Goal: Information Seeking & Learning: Learn about a topic

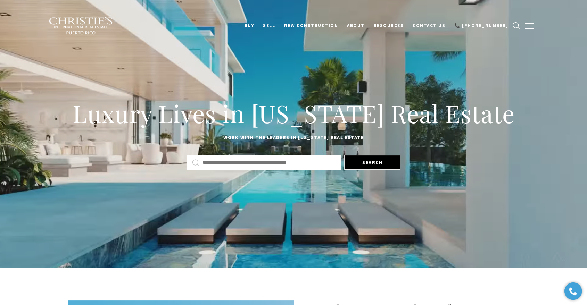
click at [534, 25] on button "button" at bounding box center [529, 26] width 18 height 20
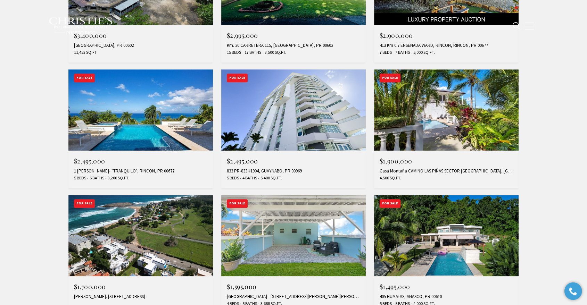
scroll to position [540, 0]
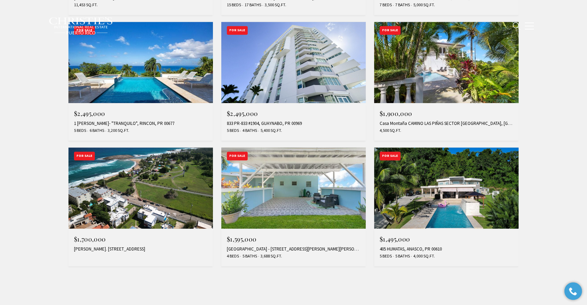
type input "**********"
type input "*********"
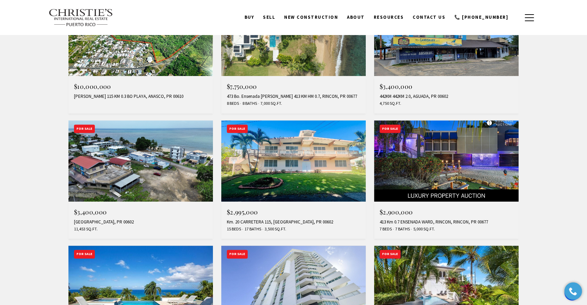
scroll to position [270, 0]
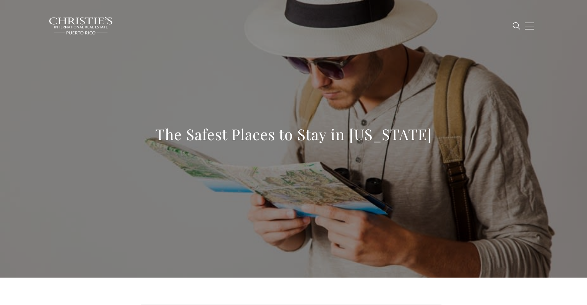
click at [318, 138] on h1 "The Safest Places to Stay in Puerto Rico" at bounding box center [293, 134] width 277 height 19
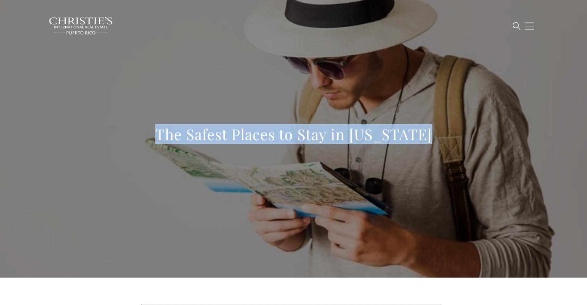
click at [318, 138] on h1 "The Safest Places to Stay in Puerto Rico" at bounding box center [293, 134] width 277 height 19
copy body "The Safest Places to Stay in Puerto Rico"
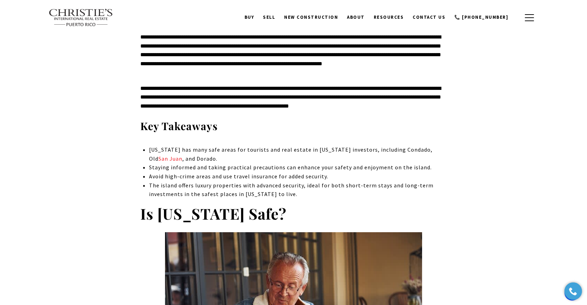
scroll to position [77, 0]
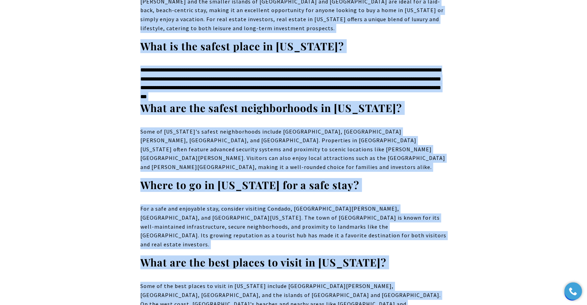
scroll to position [8046, 0]
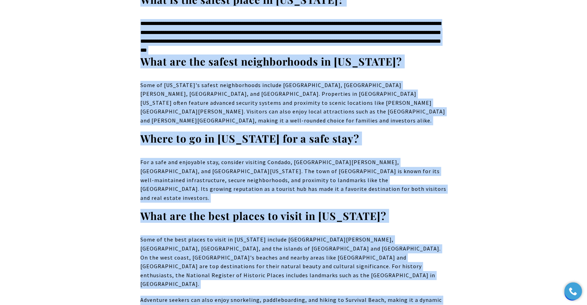
drag, startPoint x: 154, startPoint y: 55, endPoint x: 454, endPoint y: 205, distance: 335.3
copy body "**********"
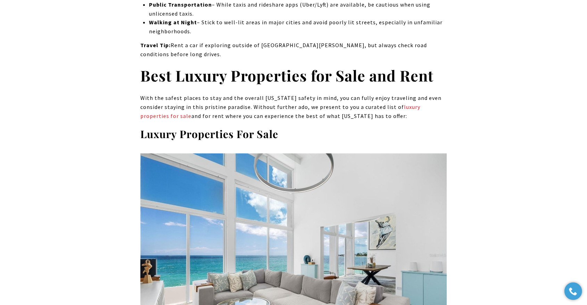
scroll to position [0, 0]
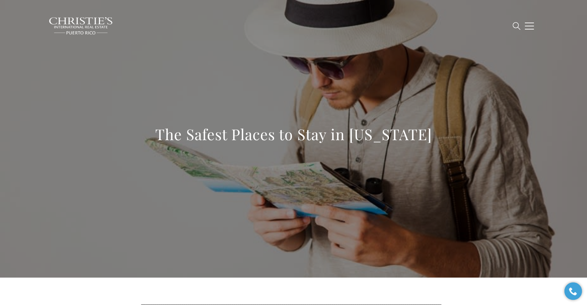
click at [290, 131] on h1 "The Safest Places to Stay in Puerto Rico" at bounding box center [293, 134] width 277 height 19
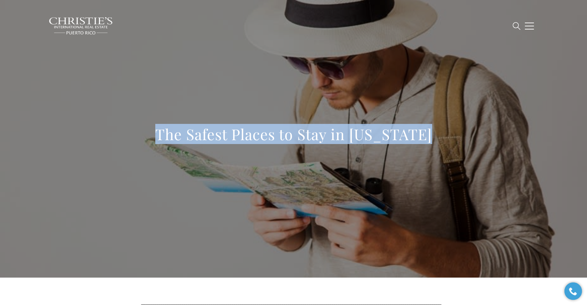
click at [290, 131] on h1 "The Safest Places to Stay in Puerto Rico" at bounding box center [293, 134] width 277 height 19
copy body "The Safest Places to Stay in Puerto Rico"
